Goal: Transaction & Acquisition: Purchase product/service

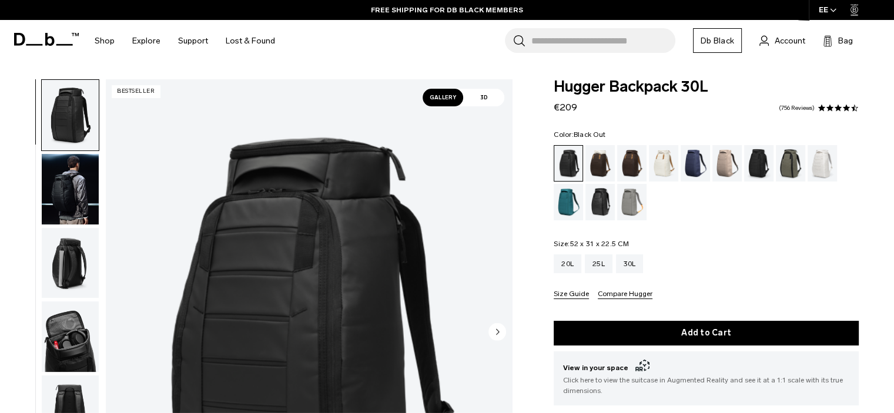
click at [61, 195] on img "button" at bounding box center [70, 189] width 57 height 70
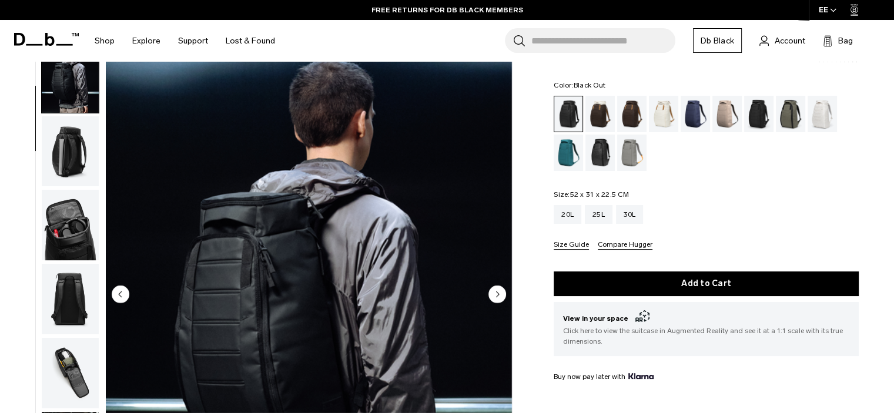
scroll to position [117, 0]
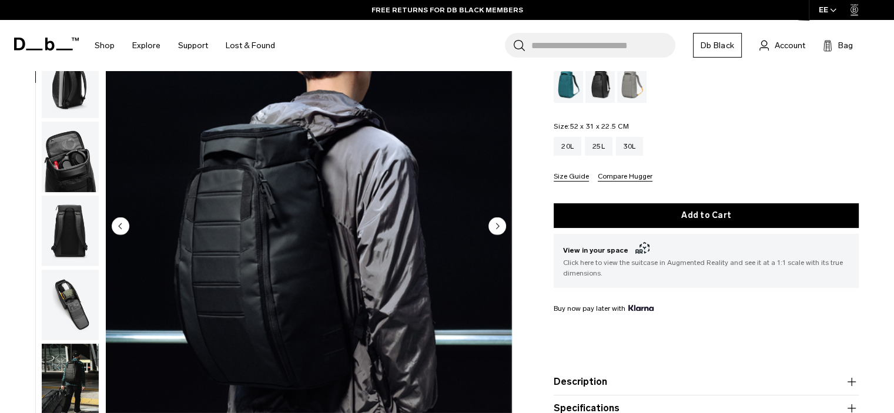
click at [496, 220] on circle "Next slide" at bounding box center [497, 226] width 18 height 18
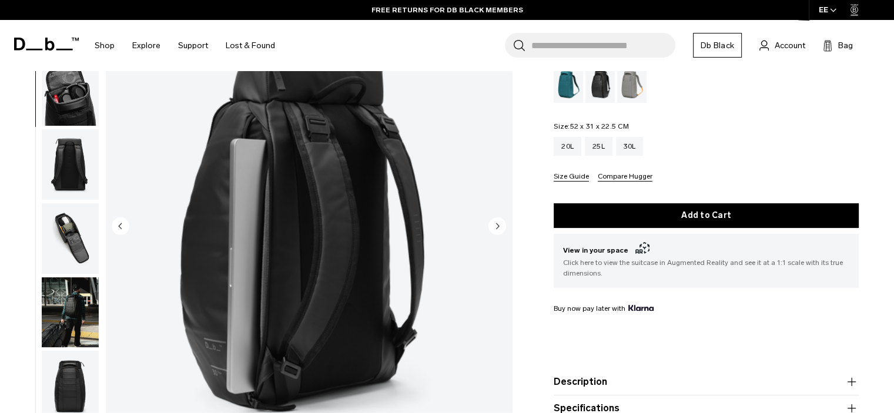
scroll to position [148, 0]
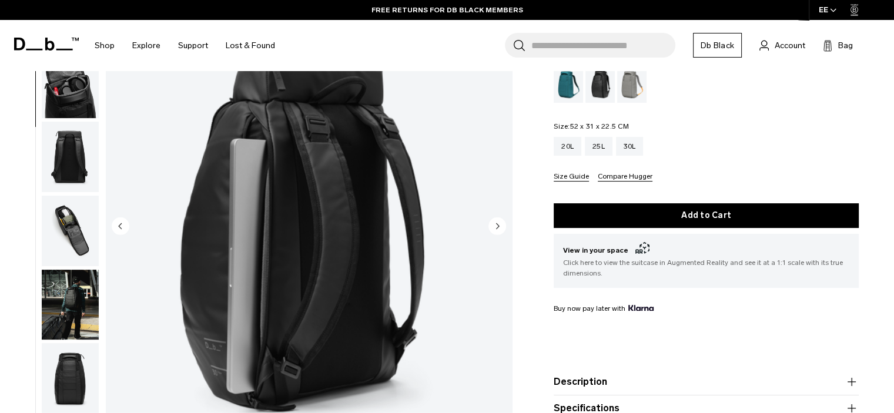
click at [499, 223] on circle "Next slide" at bounding box center [497, 226] width 18 height 18
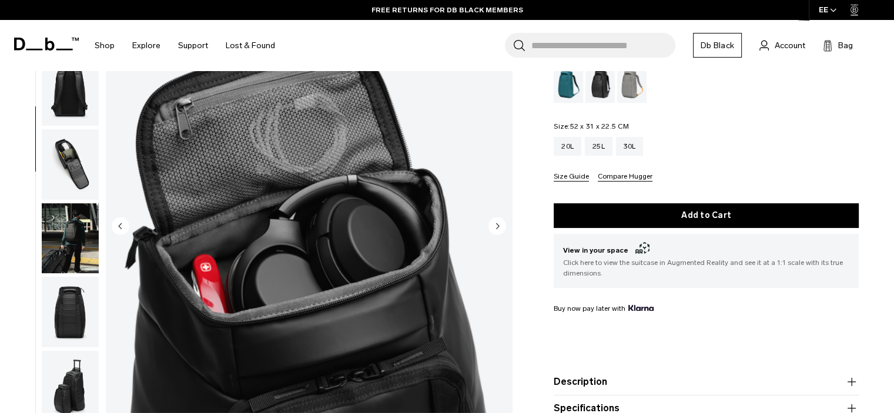
scroll to position [222, 0]
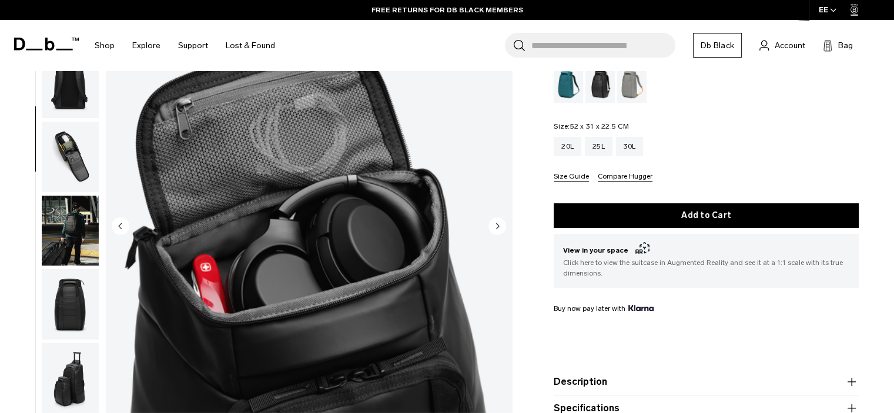
click at [498, 225] on icon "Next slide" at bounding box center [497, 225] width 3 height 5
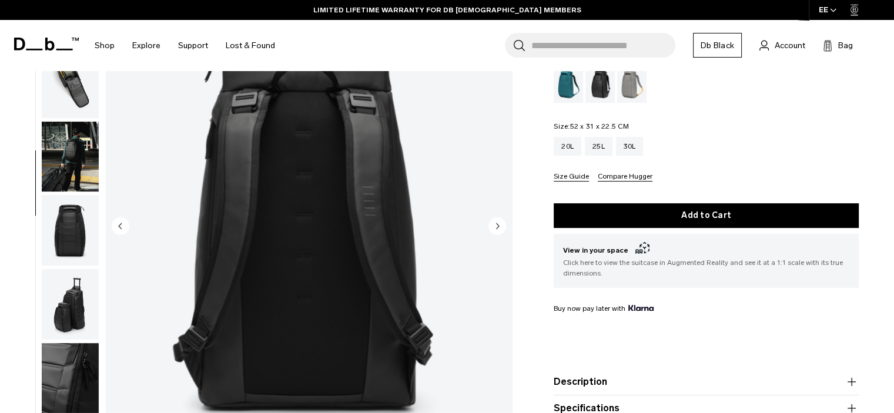
click at [498, 225] on icon "Next slide" at bounding box center [497, 225] width 3 height 5
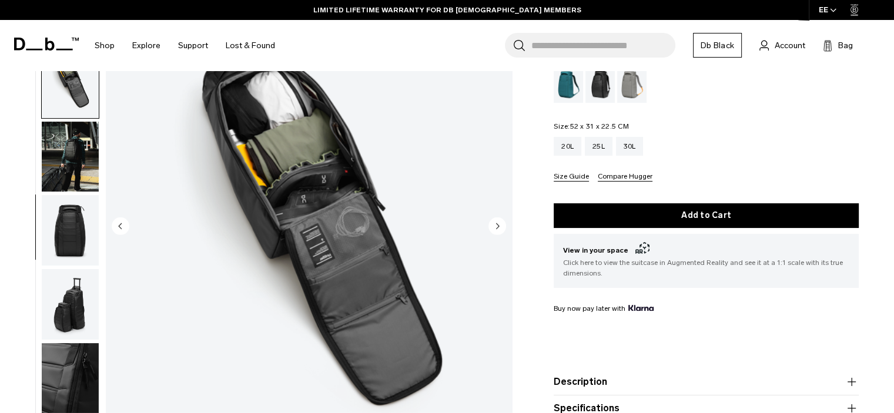
scroll to position [304, 0]
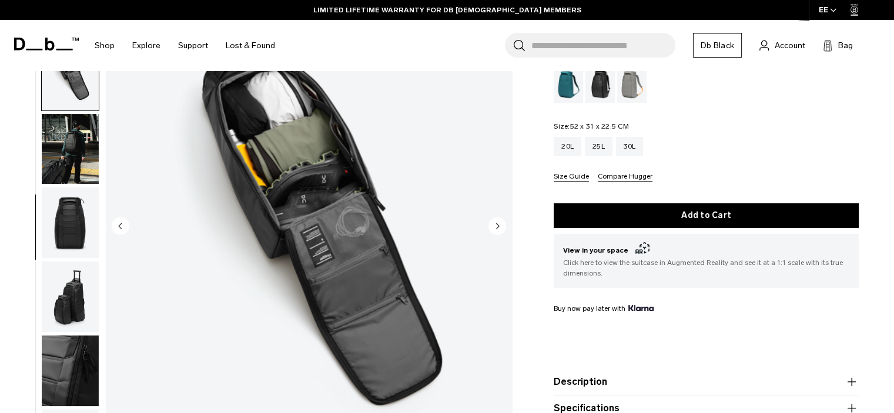
click at [498, 225] on icon "Next slide" at bounding box center [497, 225] width 3 height 5
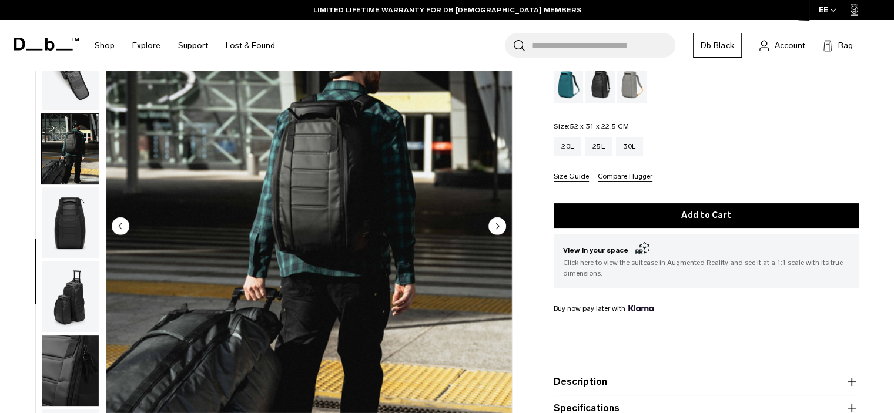
click at [498, 225] on icon "Next slide" at bounding box center [497, 225] width 3 height 5
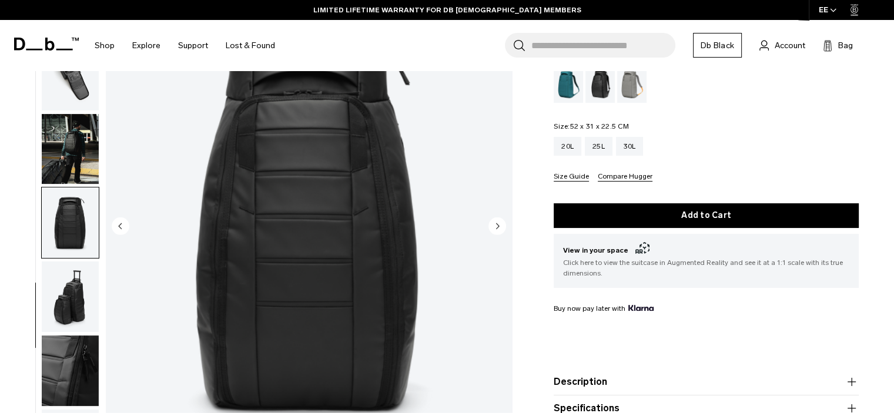
click at [498, 225] on icon "Next slide" at bounding box center [497, 225] width 3 height 5
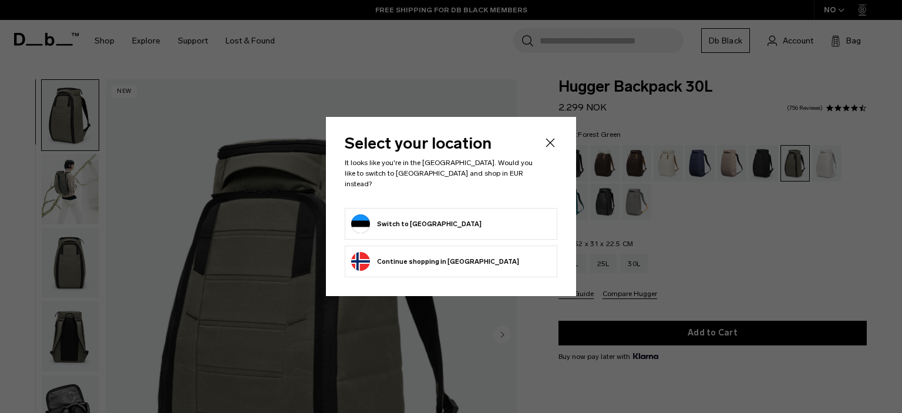
click at [552, 148] on icon "Close" at bounding box center [550, 143] width 14 height 14
